Goal: Transaction & Acquisition: Purchase product/service

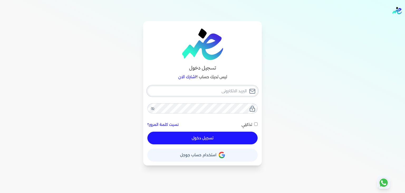
type input "[PERSON_NAME][EMAIL_ADDRESS][DOMAIN_NAME]"
click at [200, 139] on button "تسجيل دخول" at bounding box center [202, 137] width 110 height 13
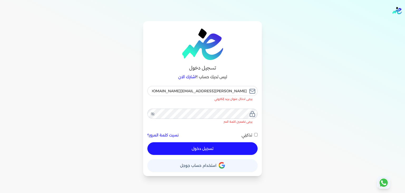
checkbox input "false"
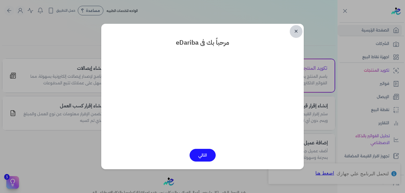
click at [293, 34] on link "✕" at bounding box center [296, 31] width 13 height 13
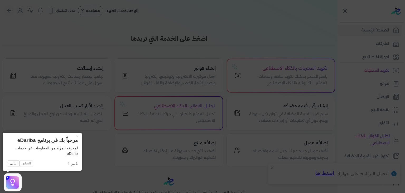
click at [293, 34] on icon at bounding box center [202, 96] width 405 height 193
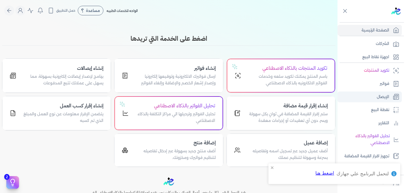
click at [372, 94] on link "الإيصال" at bounding box center [370, 96] width 64 height 11
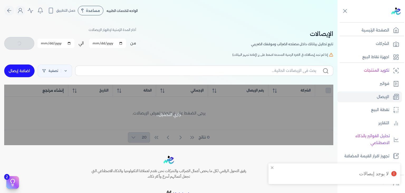
checkbox input "false"
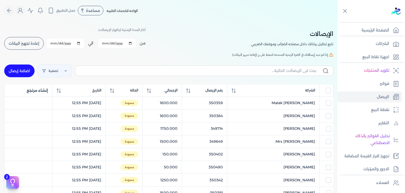
click at [25, 72] on link "اضافة إيصال" at bounding box center [19, 70] width 30 height 13
select select "EGP"
select select "EGS"
select select "B"
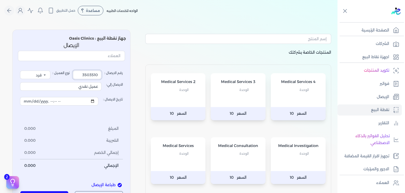
click at [94, 72] on input "3503510" at bounding box center [87, 74] width 28 height 8
type input "3506101"
click at [75, 89] on input "عميل نقدي" at bounding box center [61, 86] width 82 height 8
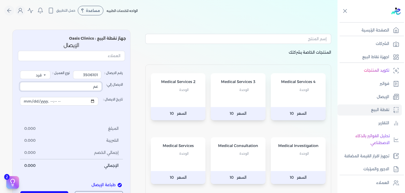
type input "ع"
type input "Lamia Khaled Lotfy"
click at [251, 159] on div "Medical Consultation الوحدة" at bounding box center [238, 154] width 55 height 34
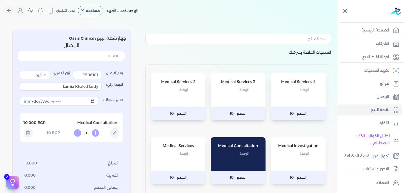
click at [119, 133] on icon at bounding box center [114, 132] width 9 height 9
type input "Medical Consultation"
type input "10"
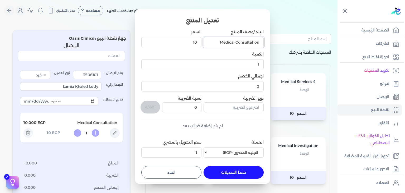
drag, startPoint x: 217, startPoint y: 44, endPoint x: 310, endPoint y: 35, distance: 93.6
click at [310, 35] on dialog "تعديل المنتج البند /وصف المنتج Medical Consultation السعر 10 الكمية 1 اجمالي ال…" at bounding box center [202, 96] width 405 height 193
type input "Consultation ( ENT )"
drag, startPoint x: 170, startPoint y: 44, endPoint x: 238, endPoint y: 40, distance: 68.1
click at [238, 40] on div "البند /وصف المنتج Consultation ( ENT ) السعر 10 الكمية 1 اجمالي الخصم 0 نوع الض…" at bounding box center [202, 94] width 122 height 130
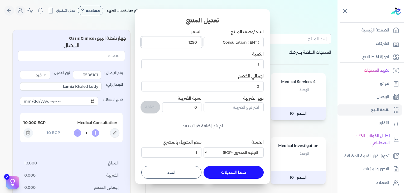
type input "1250"
click at [240, 178] on button "حفظ التعديلات" at bounding box center [234, 172] width 60 height 13
type input "0"
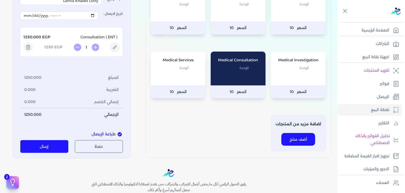
scroll to position [97, 0]
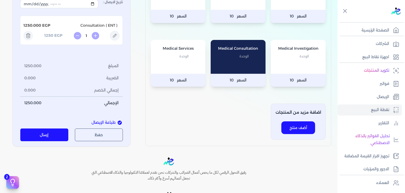
click at [53, 135] on button "إرسال" at bounding box center [44, 134] width 48 height 13
